Goal: Information Seeking & Learning: Learn about a topic

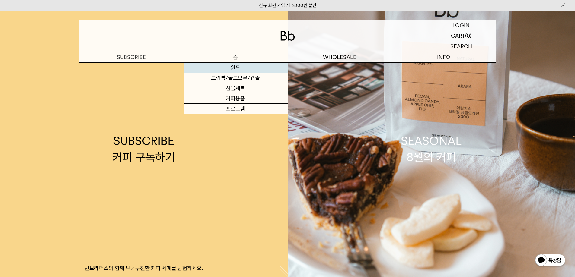
click at [246, 70] on link "원두" at bounding box center [236, 68] width 104 height 10
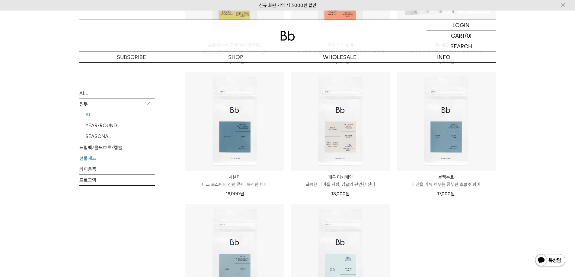
scroll to position [322, 0]
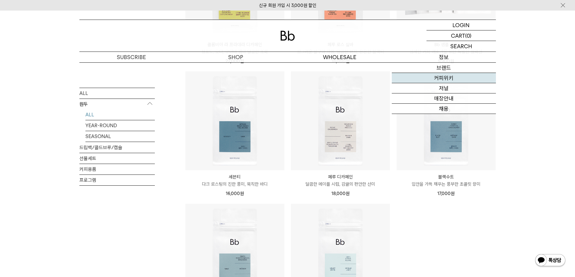
click at [433, 81] on link "커피위키" at bounding box center [444, 78] width 104 height 10
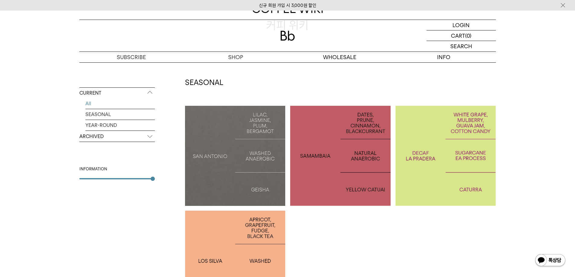
scroll to position [81, 0]
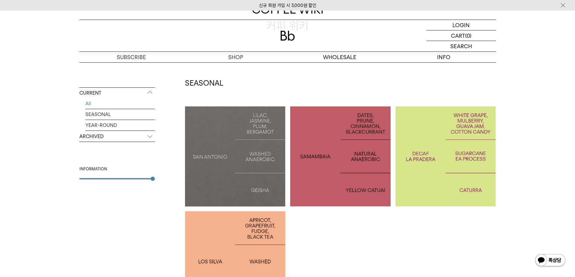
click at [143, 136] on p "ARCHIVED" at bounding box center [116, 136] width 75 height 11
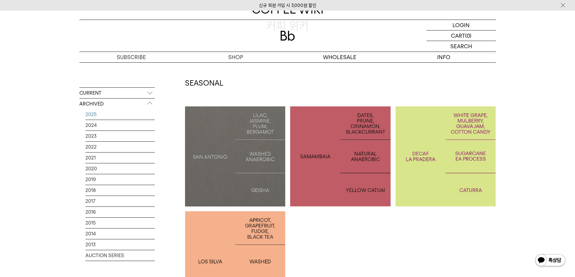
click at [112, 112] on link "2025" at bounding box center [119, 114] width 69 height 11
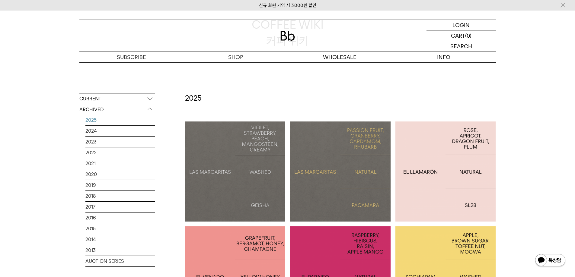
click at [332, 177] on p "LAS MARGARITAS: PACAMARA" at bounding box center [340, 172] width 101 height 18
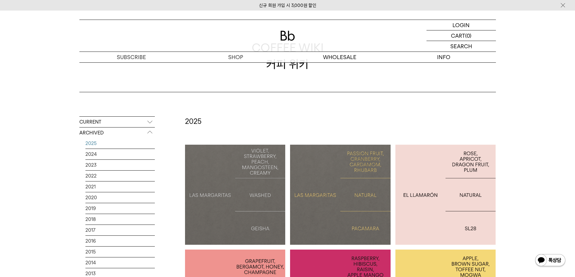
scroll to position [42, 0]
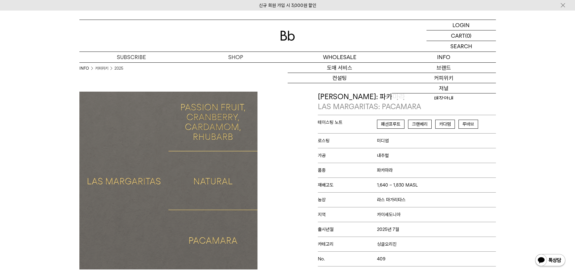
click at [564, 3] on img at bounding box center [563, 5] width 6 height 6
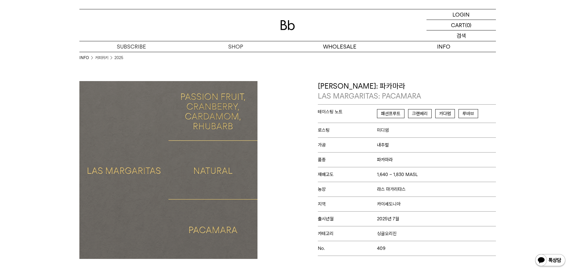
click at [465, 33] on p "검색" at bounding box center [461, 35] width 10 height 11
click at [465, 33] on input "text" at bounding box center [460, 35] width 69 height 11
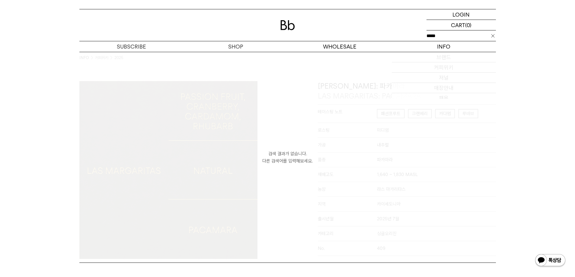
click at [467, 32] on input "*****" at bounding box center [460, 35] width 69 height 11
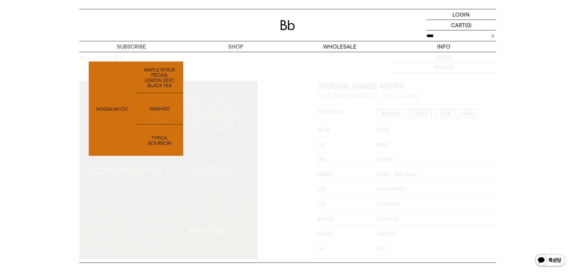
type input "****"
click at [104, 94] on img at bounding box center [136, 109] width 94 height 94
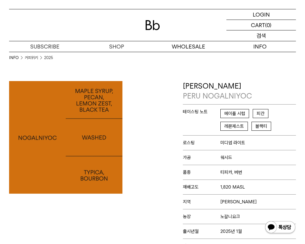
drag, startPoint x: 271, startPoint y: 35, endPoint x: 258, endPoint y: 45, distance: 17.0
click at [271, 35] on div "SEARCH 검색" at bounding box center [260, 35] width 69 height 11
click at [254, 39] on input "text" at bounding box center [260, 35] width 69 height 11
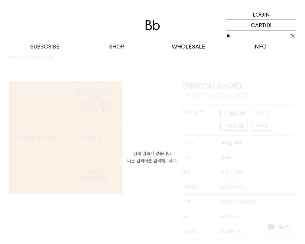
type input "*"
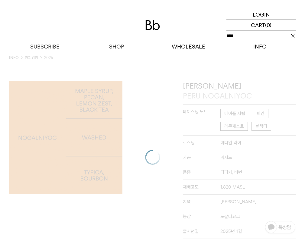
type input "****"
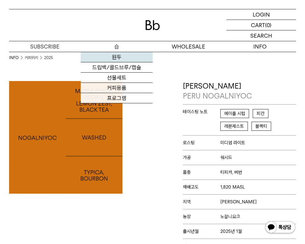
click at [121, 59] on link "원두" at bounding box center [117, 57] width 72 height 10
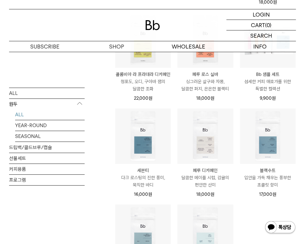
scroll to position [201, 0]
click at [0, 0] on img at bounding box center [0, 0] width 0 height 0
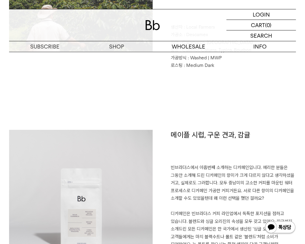
scroll to position [281, 0]
